Goal: Obtain resource: Obtain resource

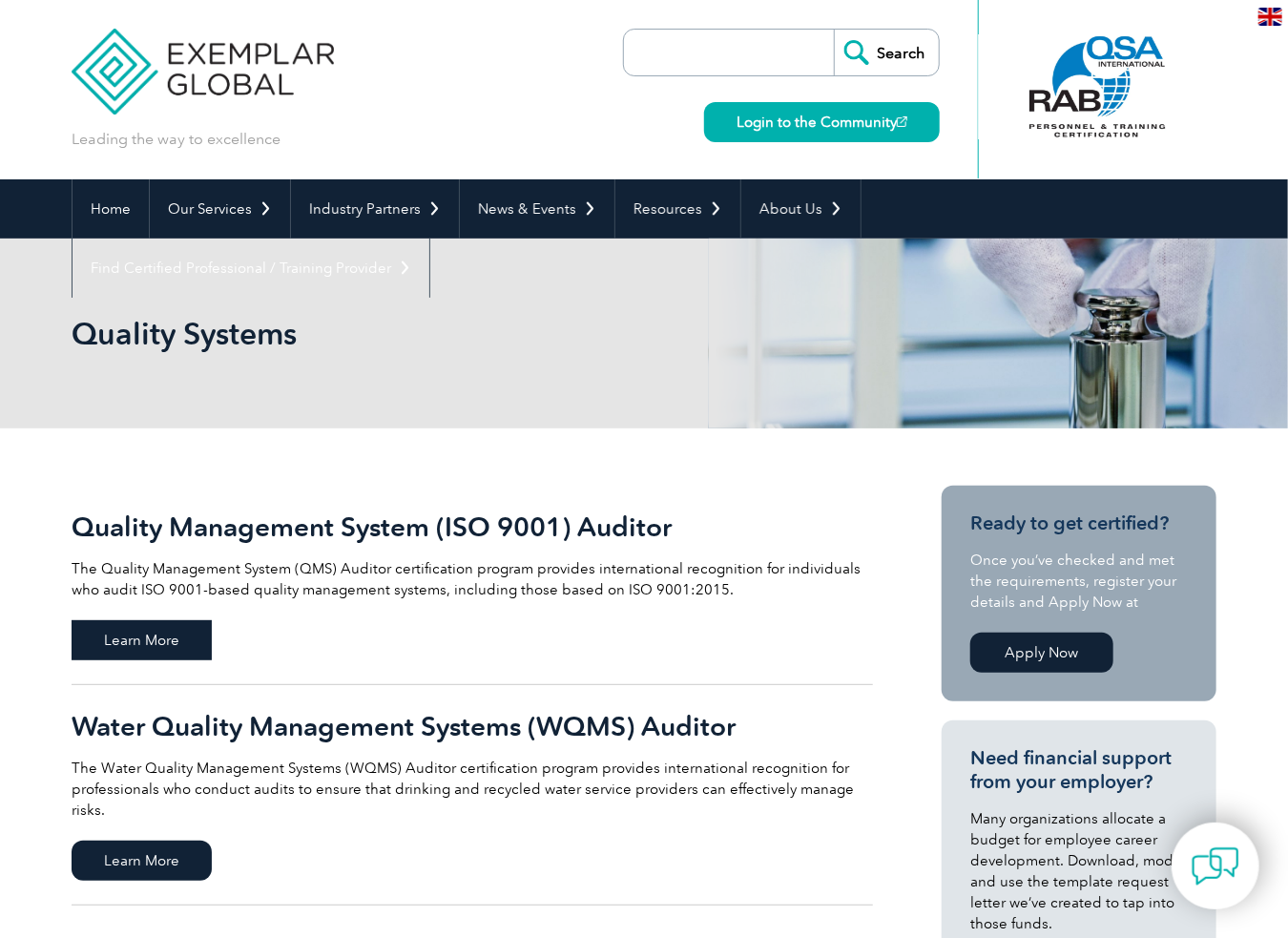
click at [141, 641] on span "Learn More" at bounding box center [142, 640] width 140 height 40
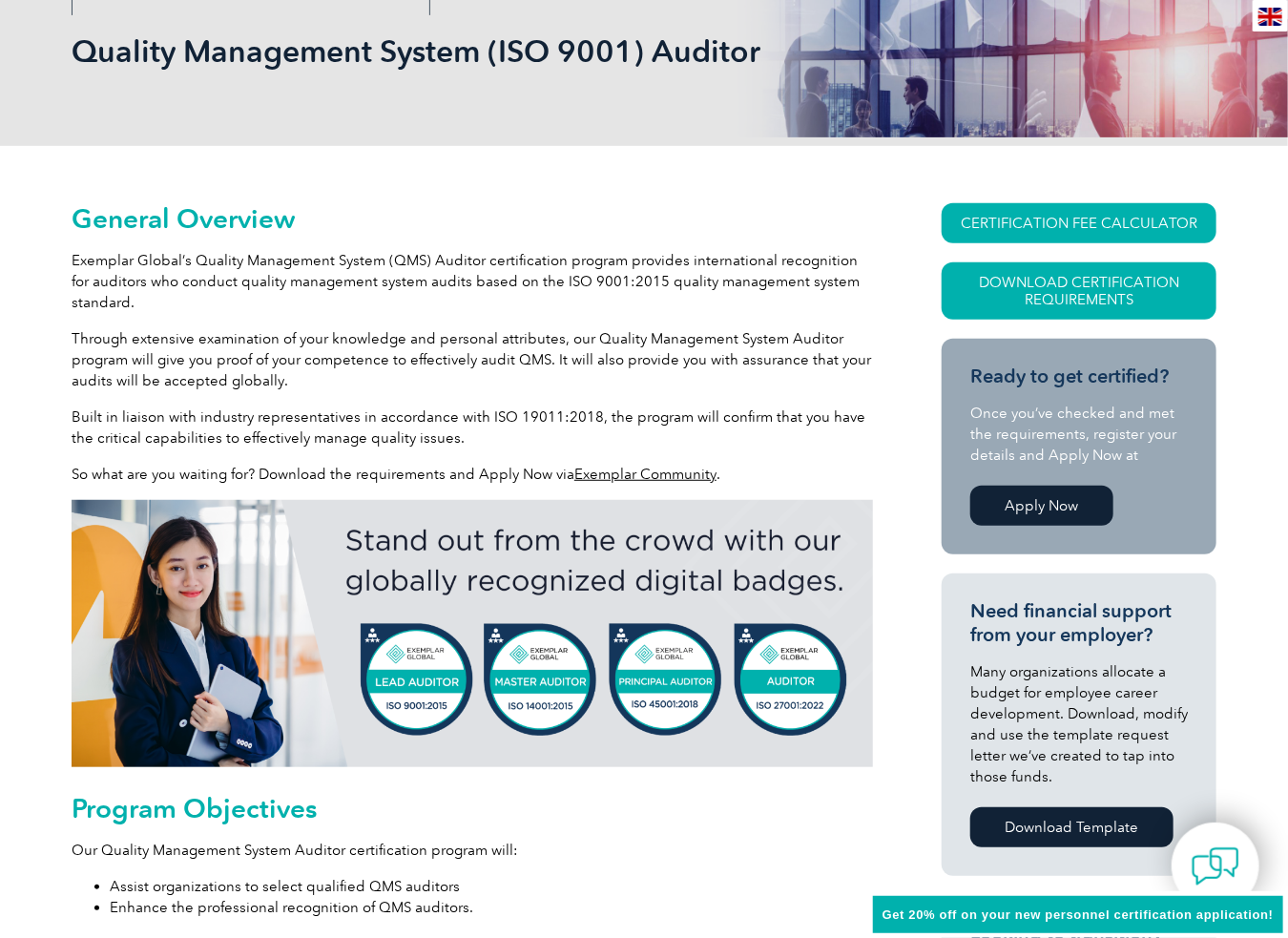
scroll to position [286, 0]
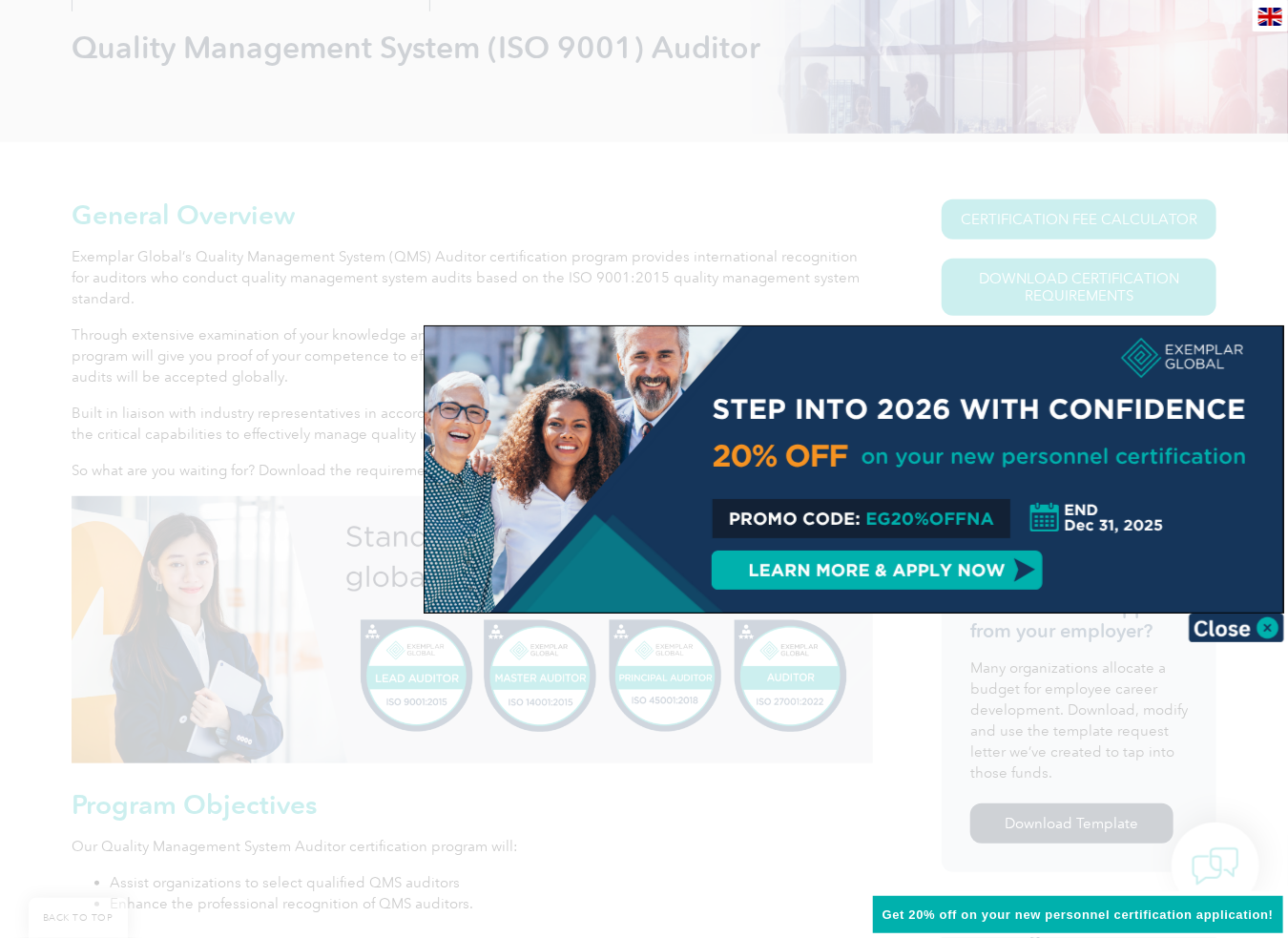
drag, startPoint x: 929, startPoint y: 516, endPoint x: 920, endPoint y: 666, distance: 150.3
click at [920, 666] on div at bounding box center [644, 469] width 1288 height 938
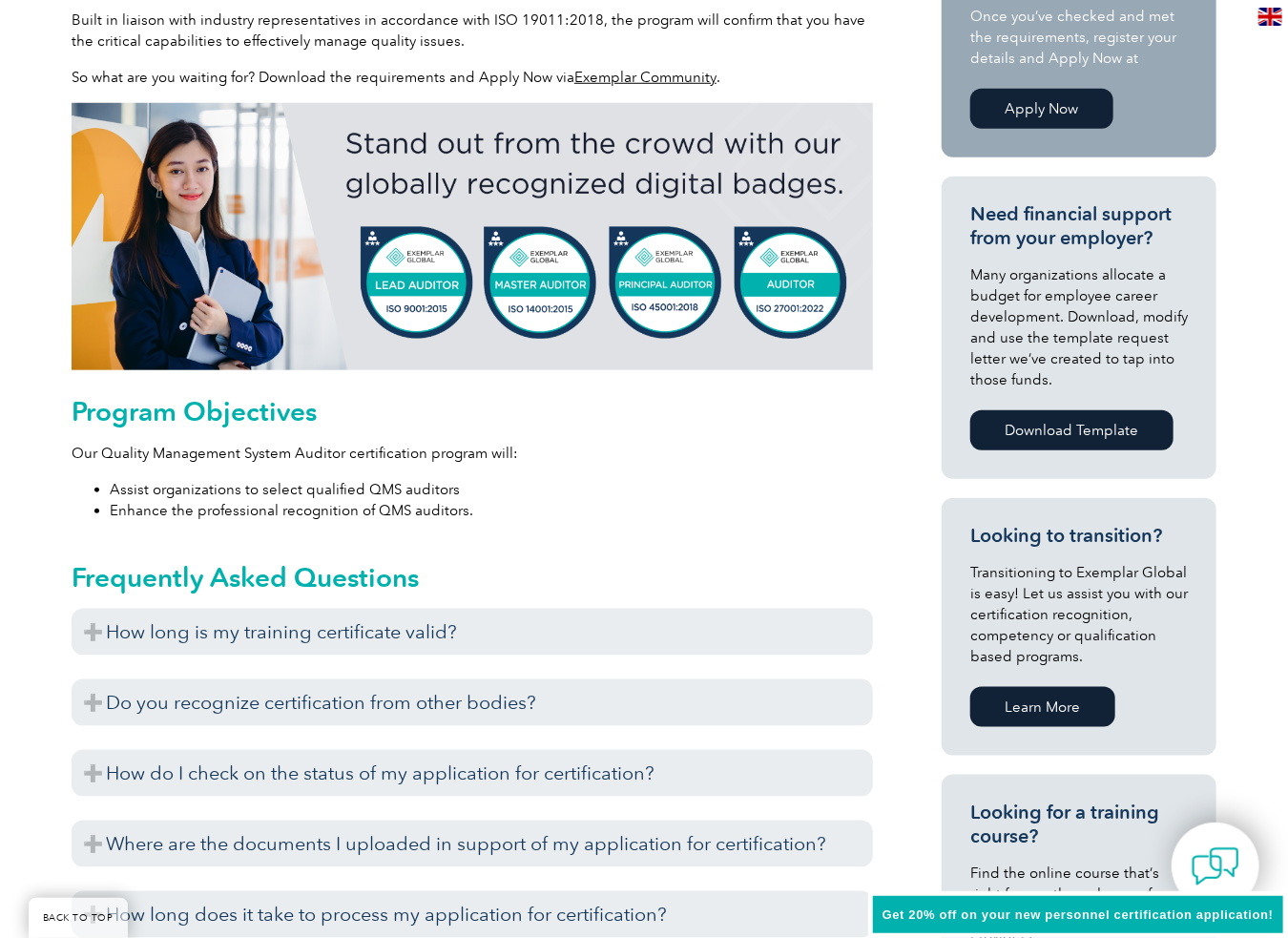
scroll to position [652, 0]
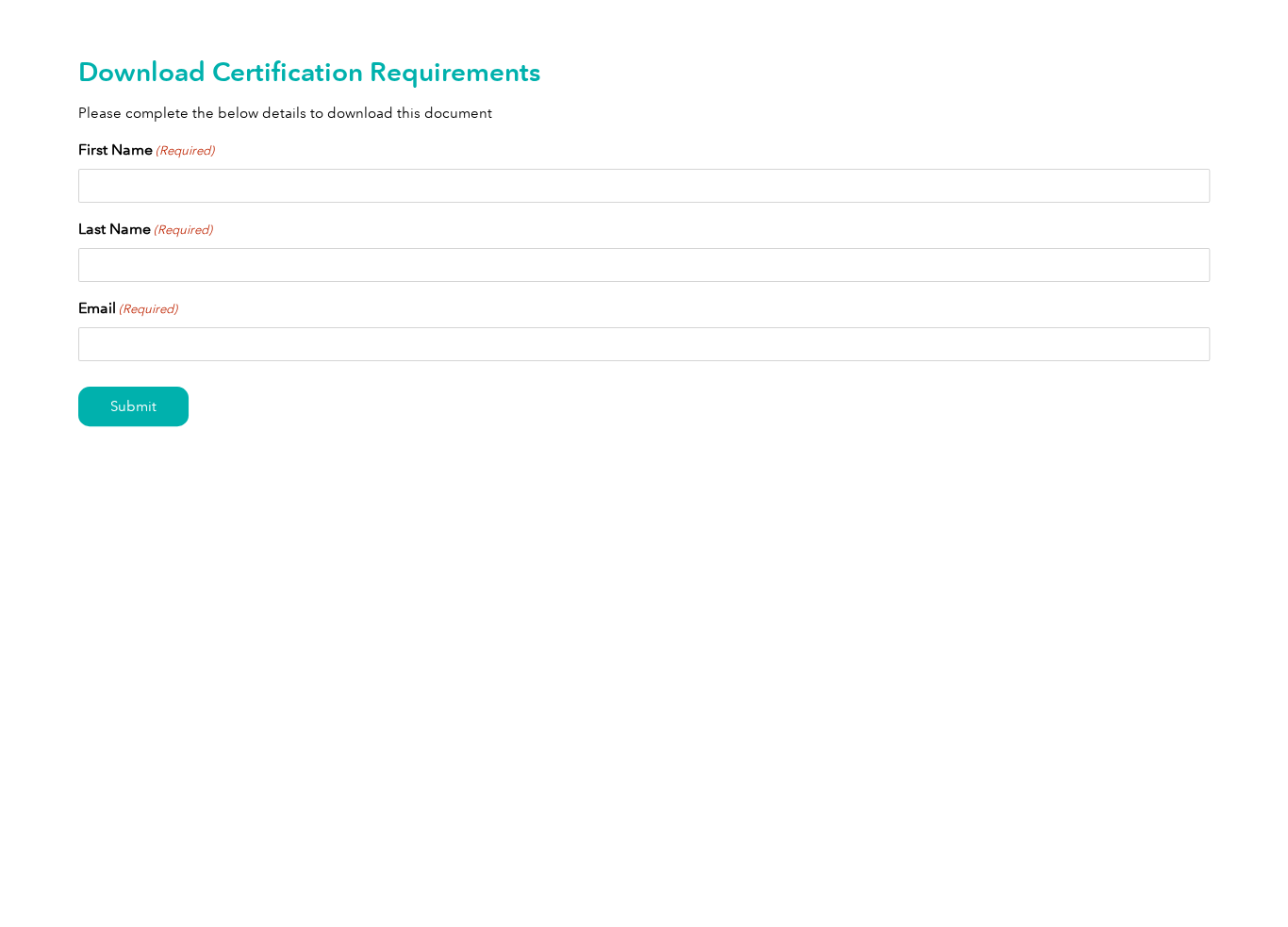
click at [352, 180] on input "First Name (Required)" at bounding box center [644, 186] width 1132 height 34
type input "[PERSON_NAME]"
click at [197, 344] on input "lonny927@yahoo.com" at bounding box center [644, 344] width 1132 height 34
type input "lonny.pygman@envisageinnovations.com"
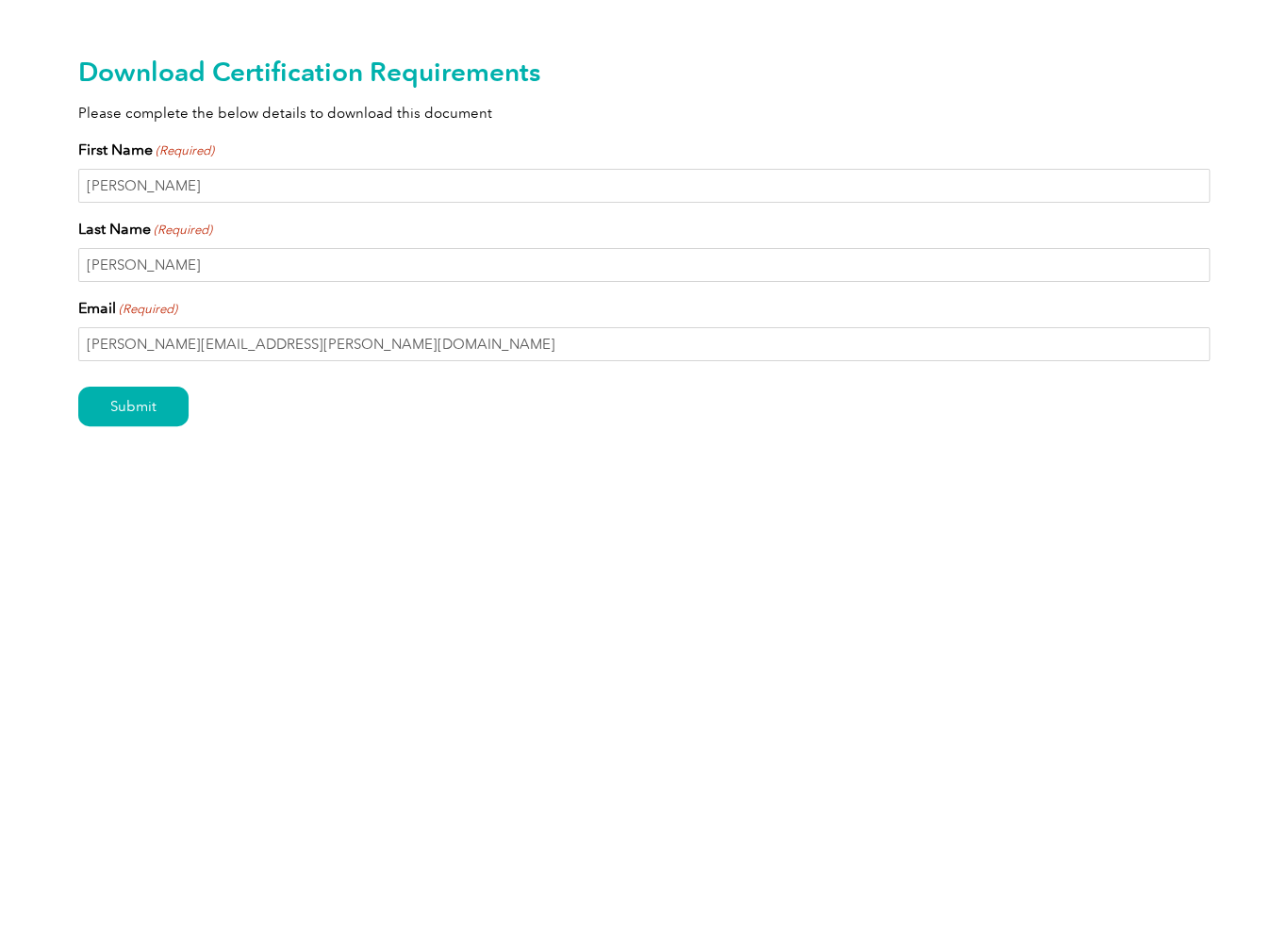
click at [536, 431] on div "Submit" at bounding box center [644, 408] width 1132 height 83
click at [124, 411] on input "Submit" at bounding box center [134, 407] width 110 height 40
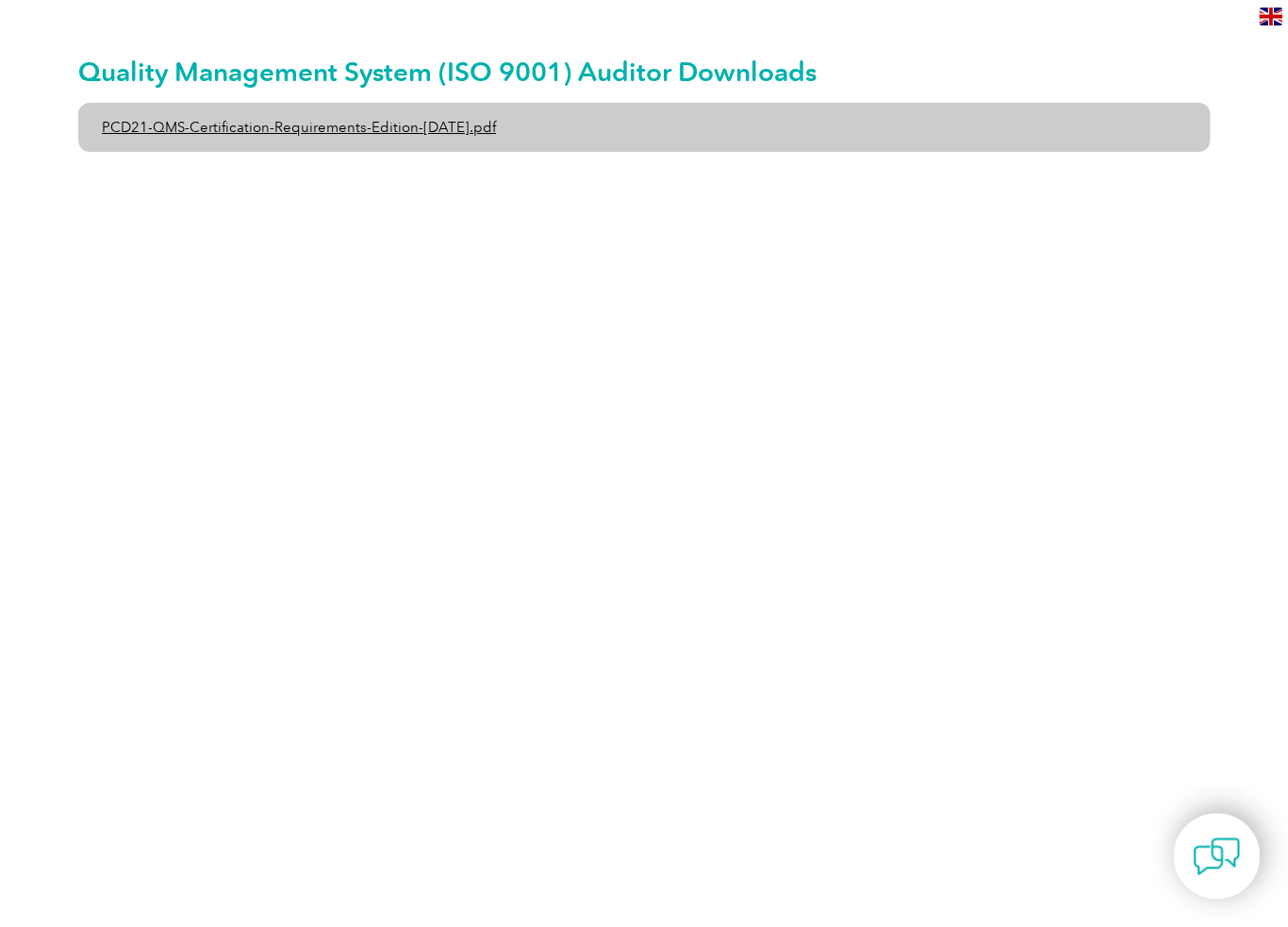
click at [356, 123] on link "PCD21-QMS-Certification-Requirements-Edition-[DATE].pdf" at bounding box center [644, 127] width 1132 height 49
